Goal: Task Accomplishment & Management: Use online tool/utility

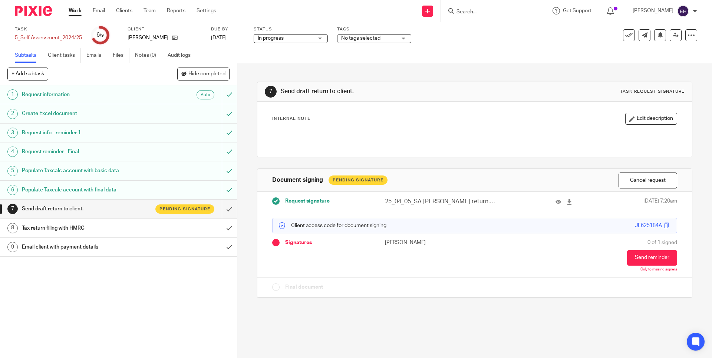
click at [77, 11] on link "Work" at bounding box center [75, 10] width 13 height 7
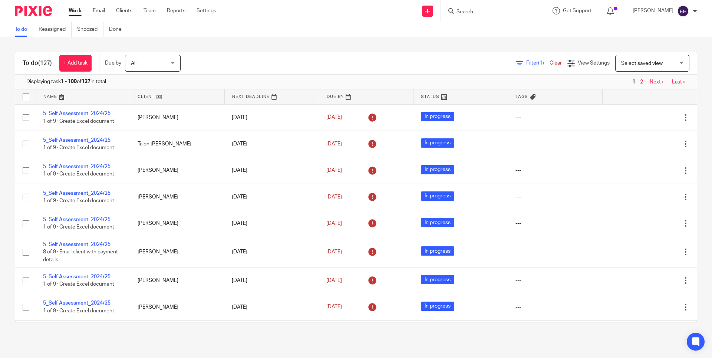
click at [650, 83] on link "Next ›" at bounding box center [657, 81] width 14 height 5
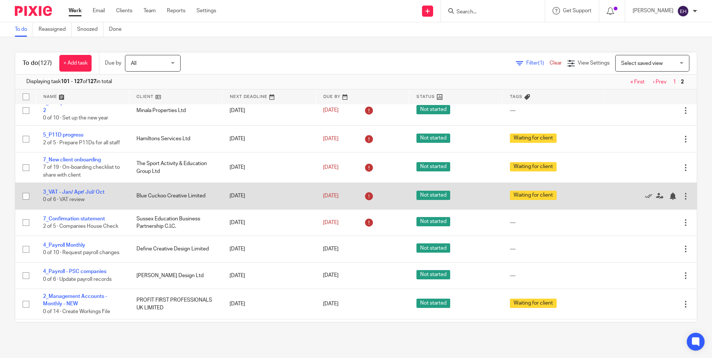
scroll to position [336, 0]
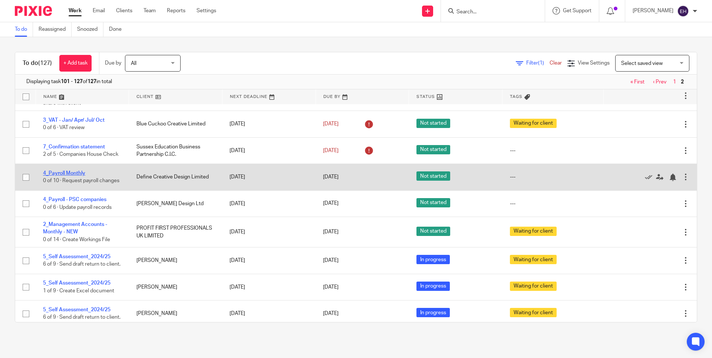
click at [65, 176] on link "4_Payroll Monthly" at bounding box center [64, 173] width 42 height 5
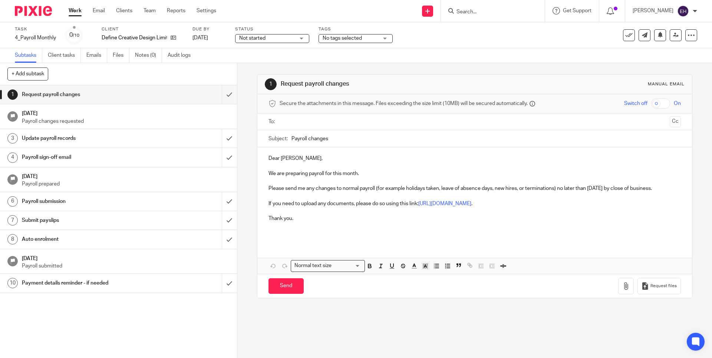
click at [302, 125] on input "text" at bounding box center [474, 122] width 384 height 9
click at [295, 290] on input "Send" at bounding box center [286, 288] width 35 height 16
type input "Sent"
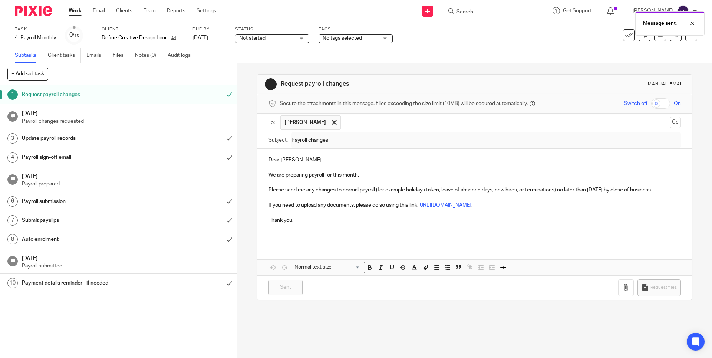
click at [388, 37] on div "No tags selected" at bounding box center [356, 38] width 74 height 9
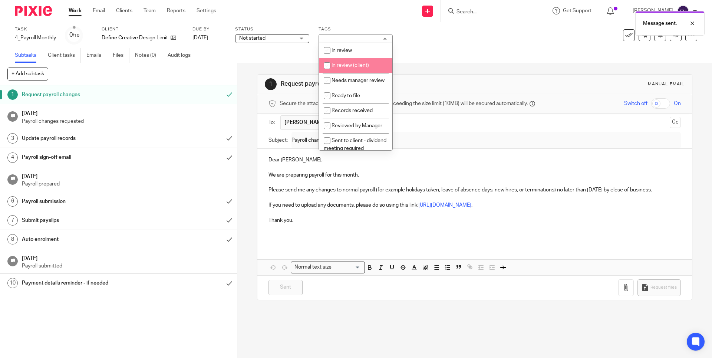
scroll to position [101, 0]
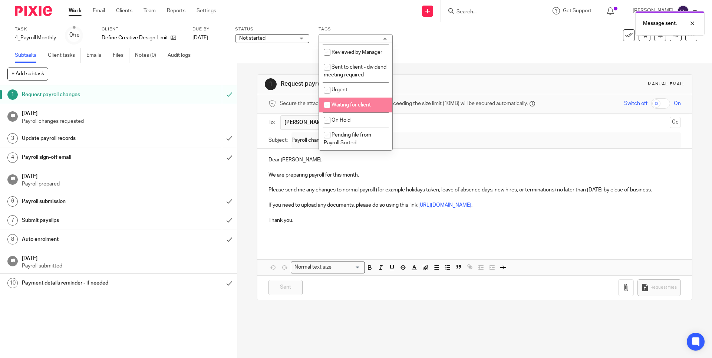
click at [364, 102] on span "Waiting for client" at bounding box center [351, 104] width 39 height 5
checkbox input "true"
click at [82, 13] on ul "Work Email Clients Team Reports Settings" at bounding box center [148, 10] width 159 height 7
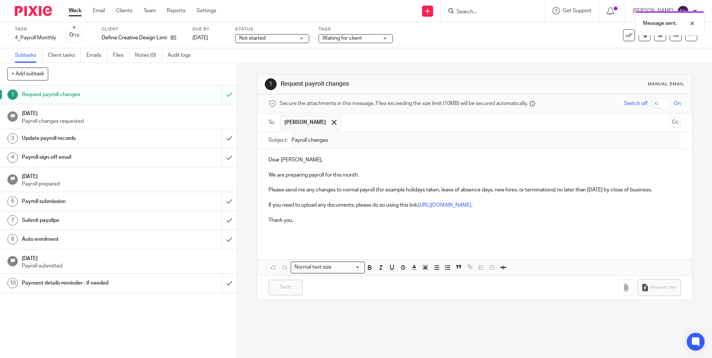
click at [78, 13] on link "Work" at bounding box center [75, 10] width 13 height 7
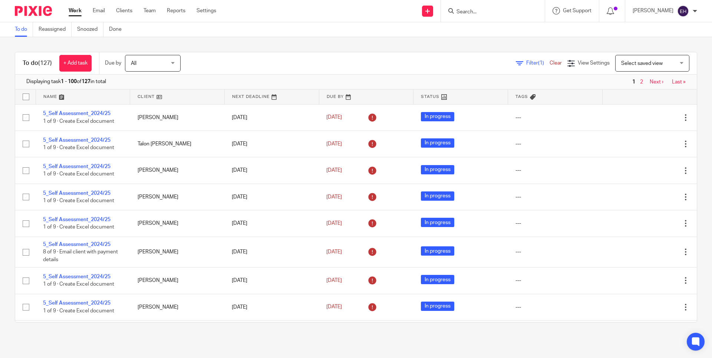
click at [650, 82] on link "Next ›" at bounding box center [657, 81] width 14 height 5
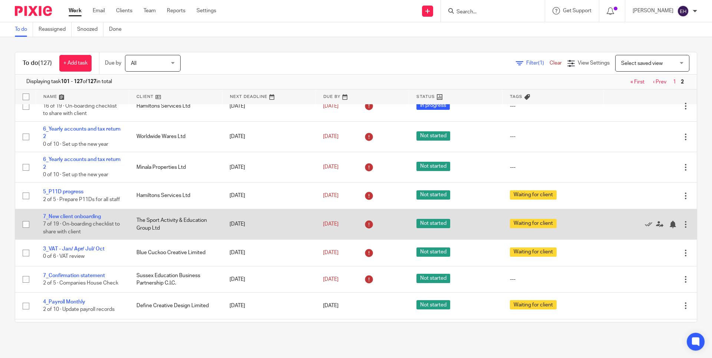
scroll to position [258, 0]
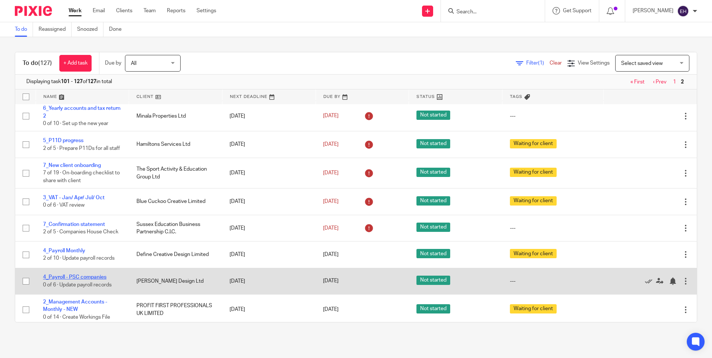
click at [88, 280] on link "4_Payroll - PSC companies" at bounding box center [74, 277] width 63 height 5
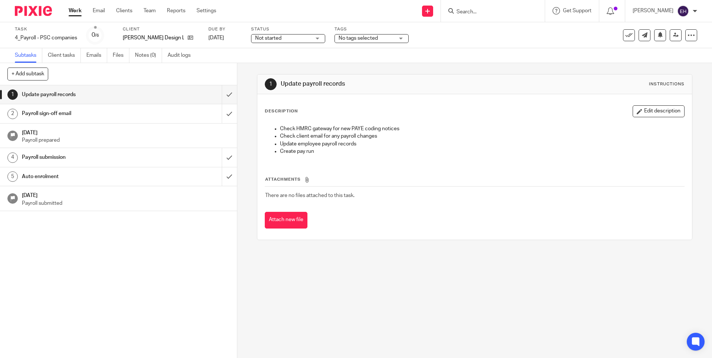
click at [66, 109] on h1 "Payroll sign-off email" at bounding box center [86, 113] width 128 height 11
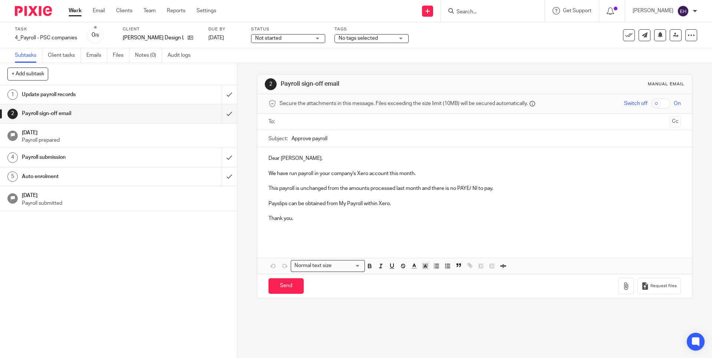
click at [300, 118] on input "text" at bounding box center [474, 122] width 384 height 9
click at [287, 289] on input "Send" at bounding box center [286, 288] width 35 height 16
type input "Sent"
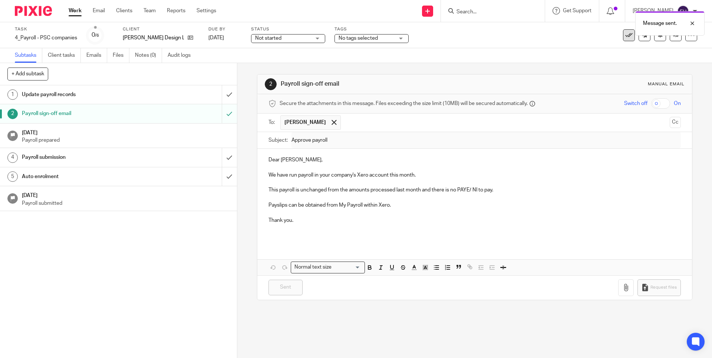
click at [625, 37] on icon at bounding box center [628, 35] width 7 height 7
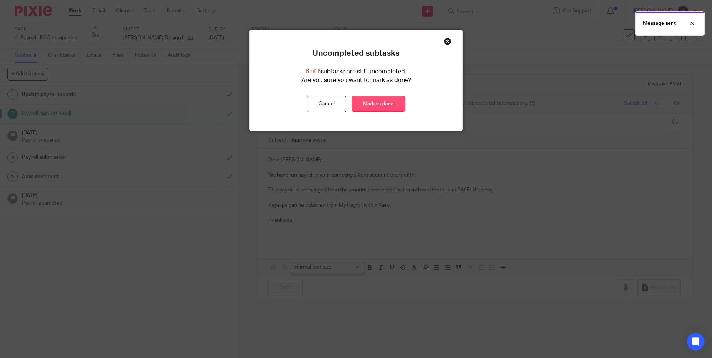
click at [372, 106] on link "Mark as done" at bounding box center [379, 104] width 54 height 16
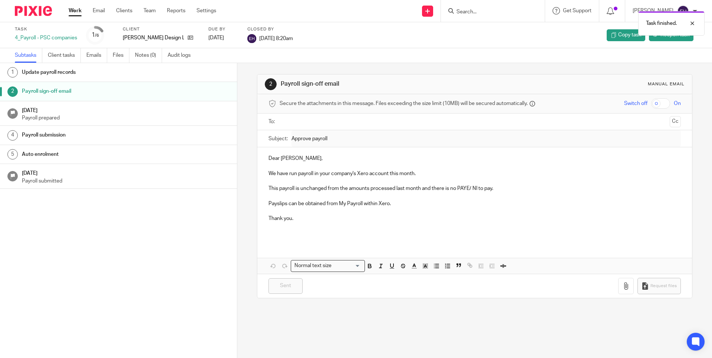
click at [75, 13] on link "Work" at bounding box center [75, 10] width 13 height 7
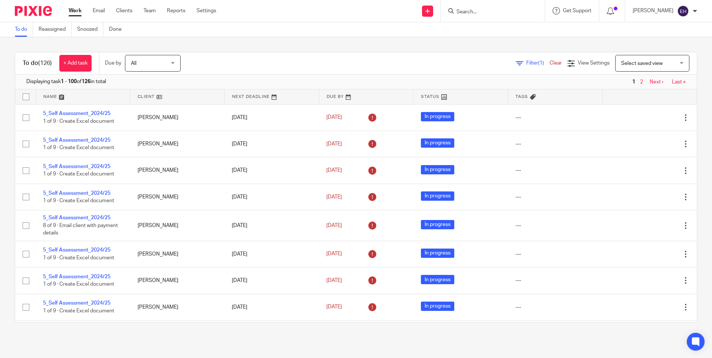
click at [650, 81] on link "Next ›" at bounding box center [657, 81] width 14 height 5
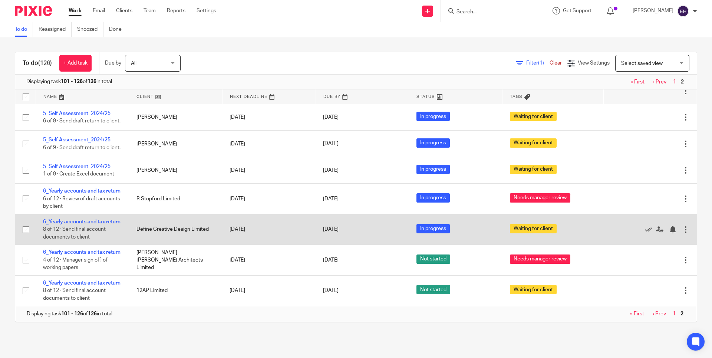
scroll to position [597, 0]
